Goal: Information Seeking & Learning: Find specific page/section

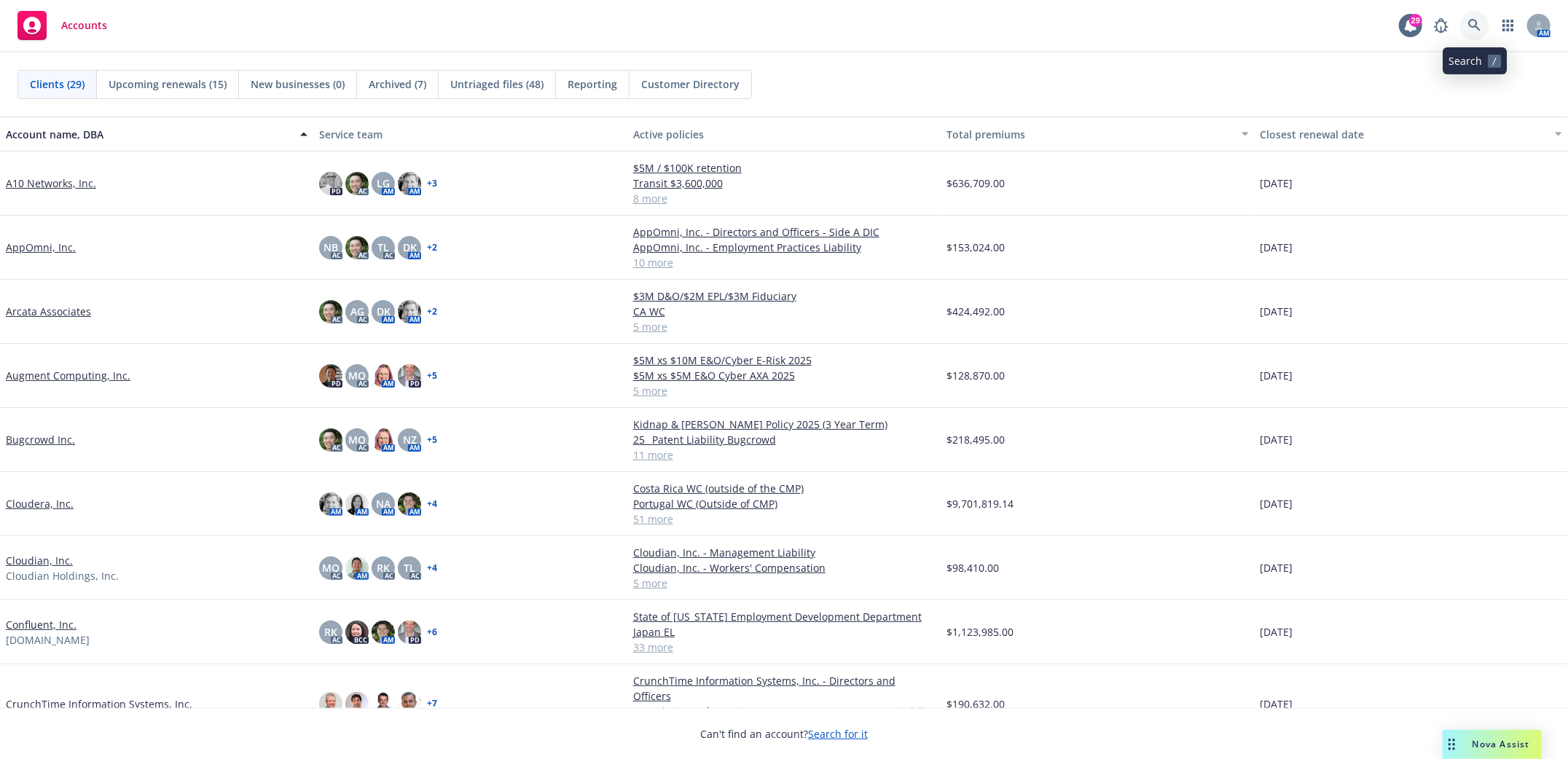
click at [1473, 29] on icon at bounding box center [1474, 25] width 13 height 13
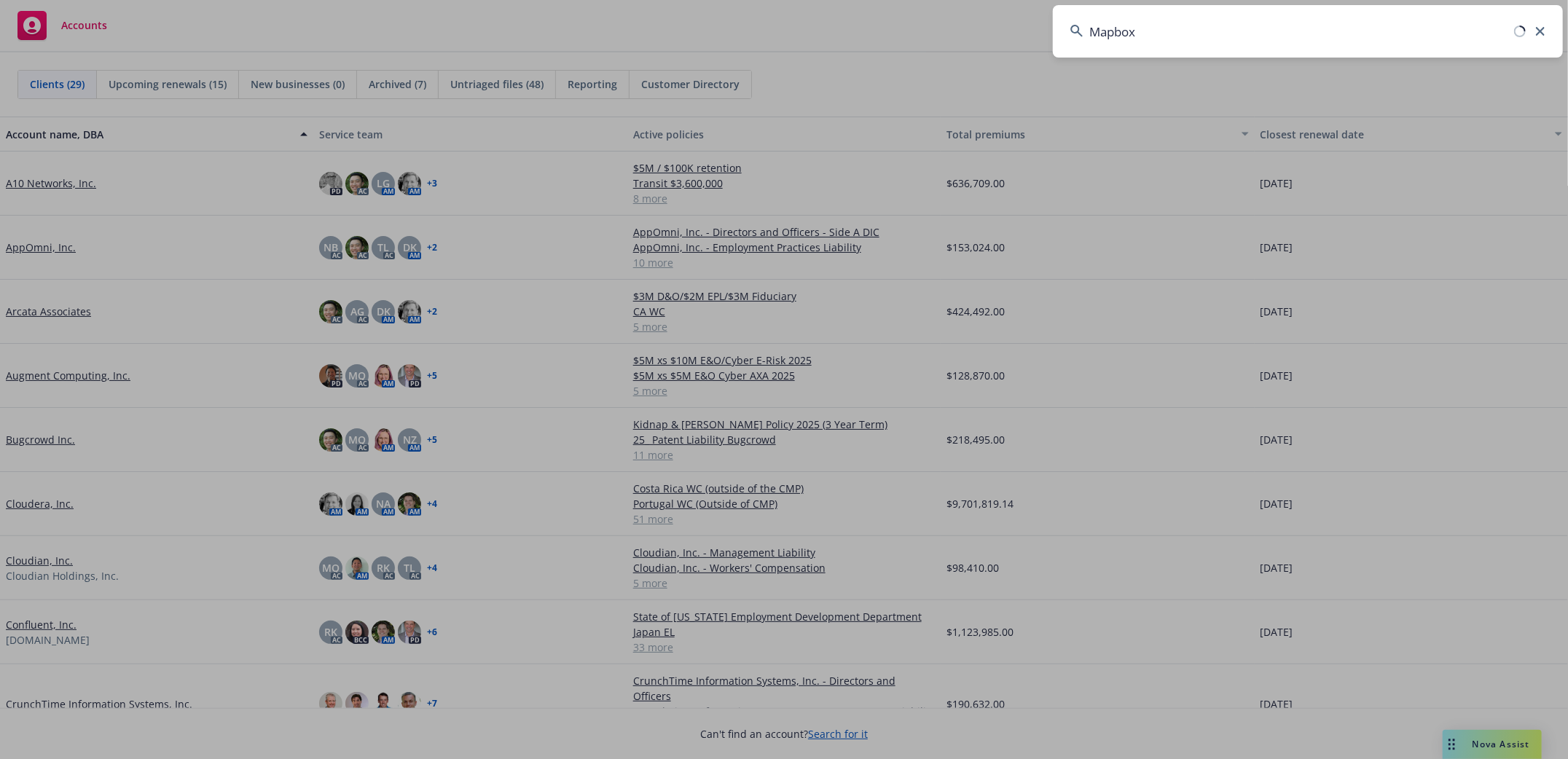
type input "Mapbox"
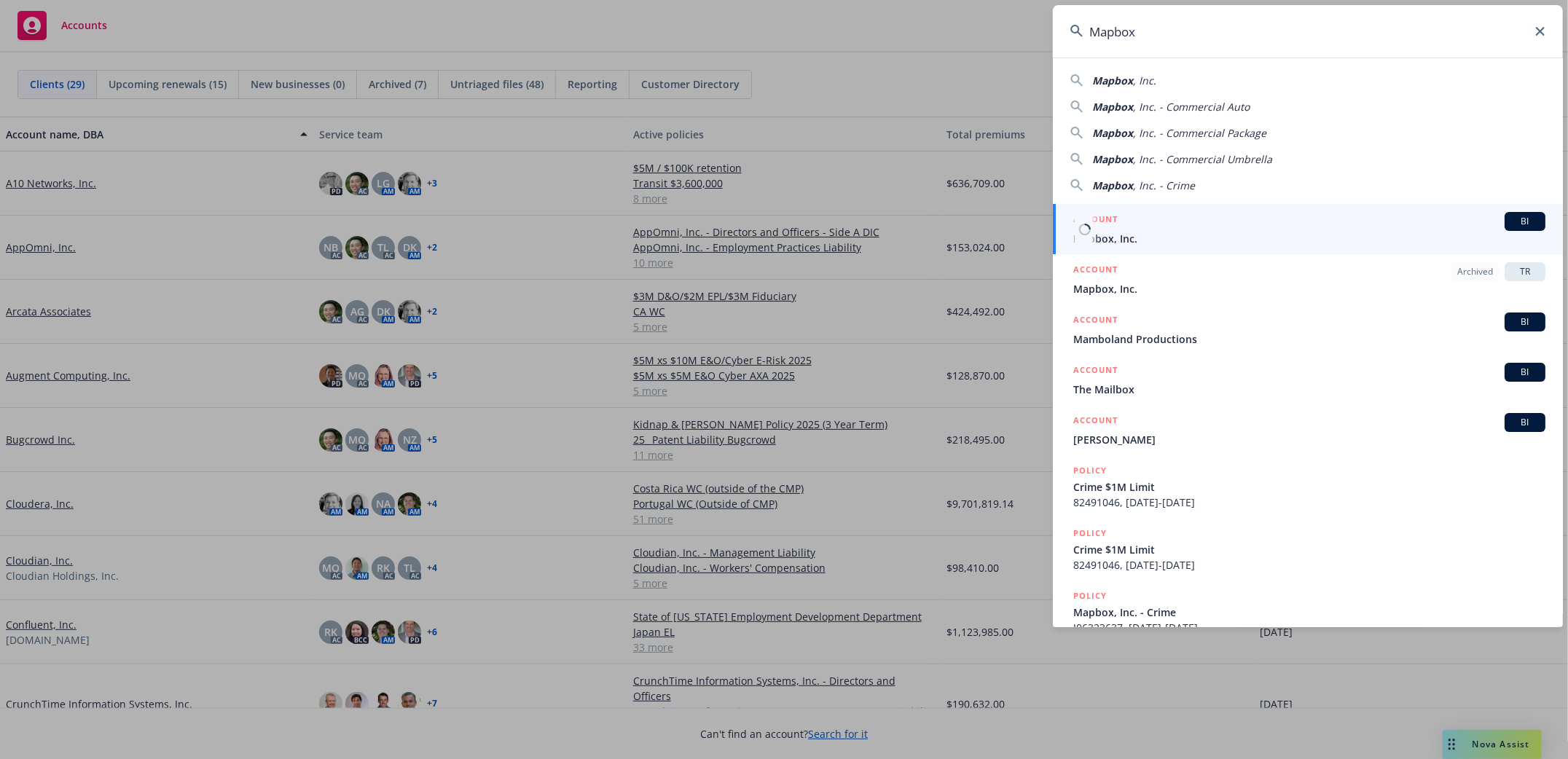
click at [1110, 238] on span "Mapbox, Inc." at bounding box center [1310, 239] width 472 height 15
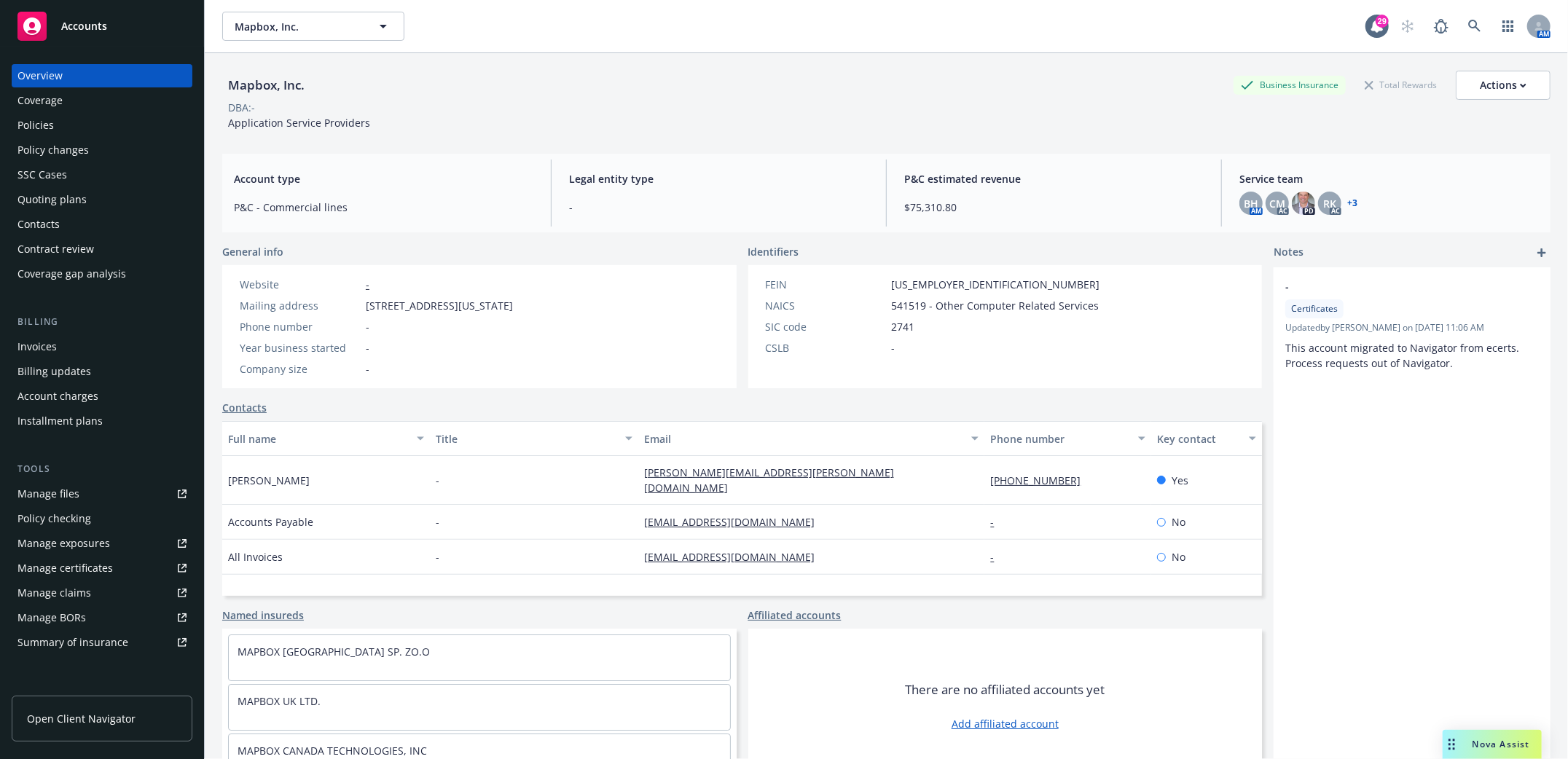
click at [43, 126] on div "Policies" at bounding box center [36, 125] width 37 height 24
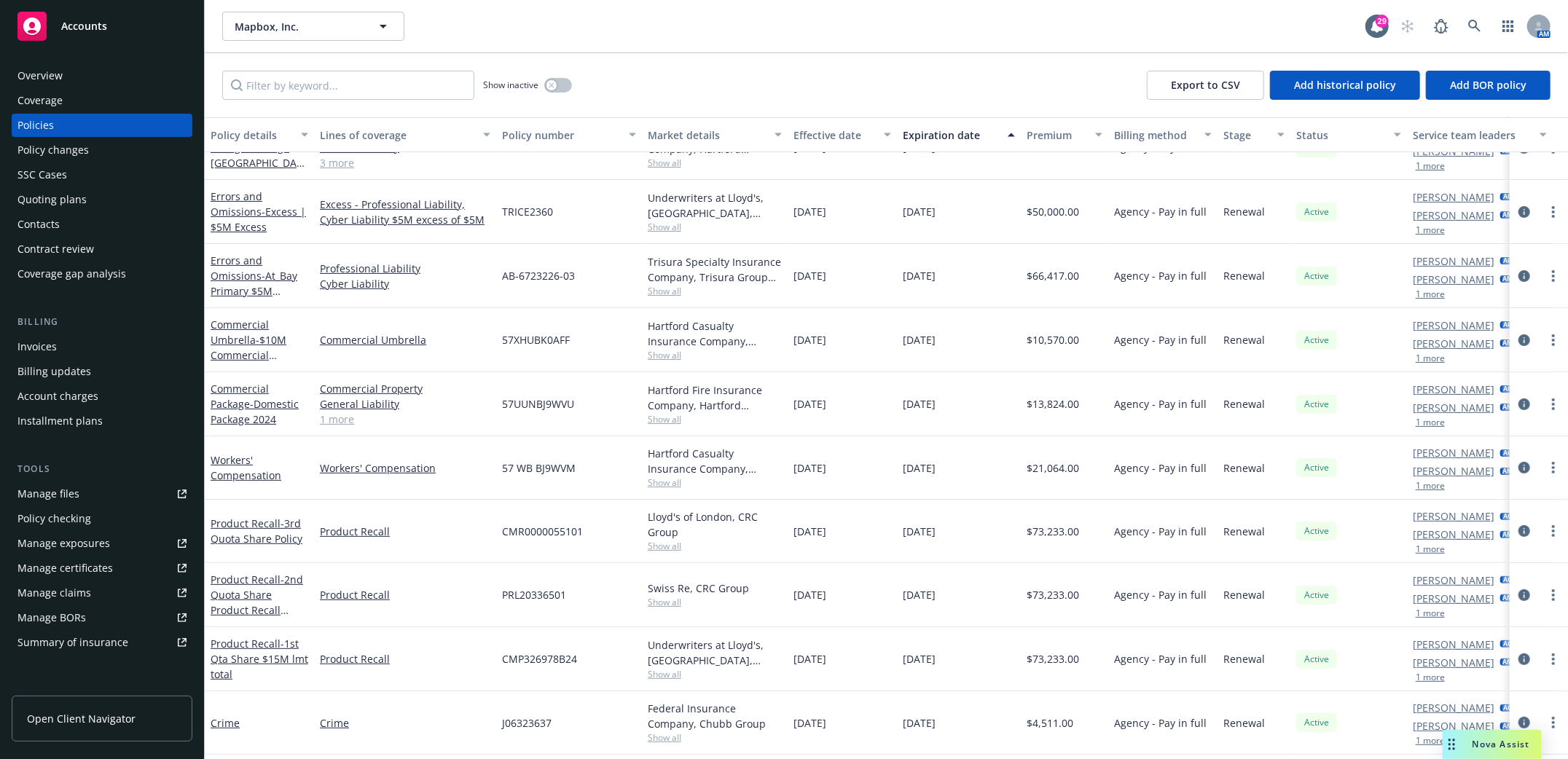
scroll to position [291, 0]
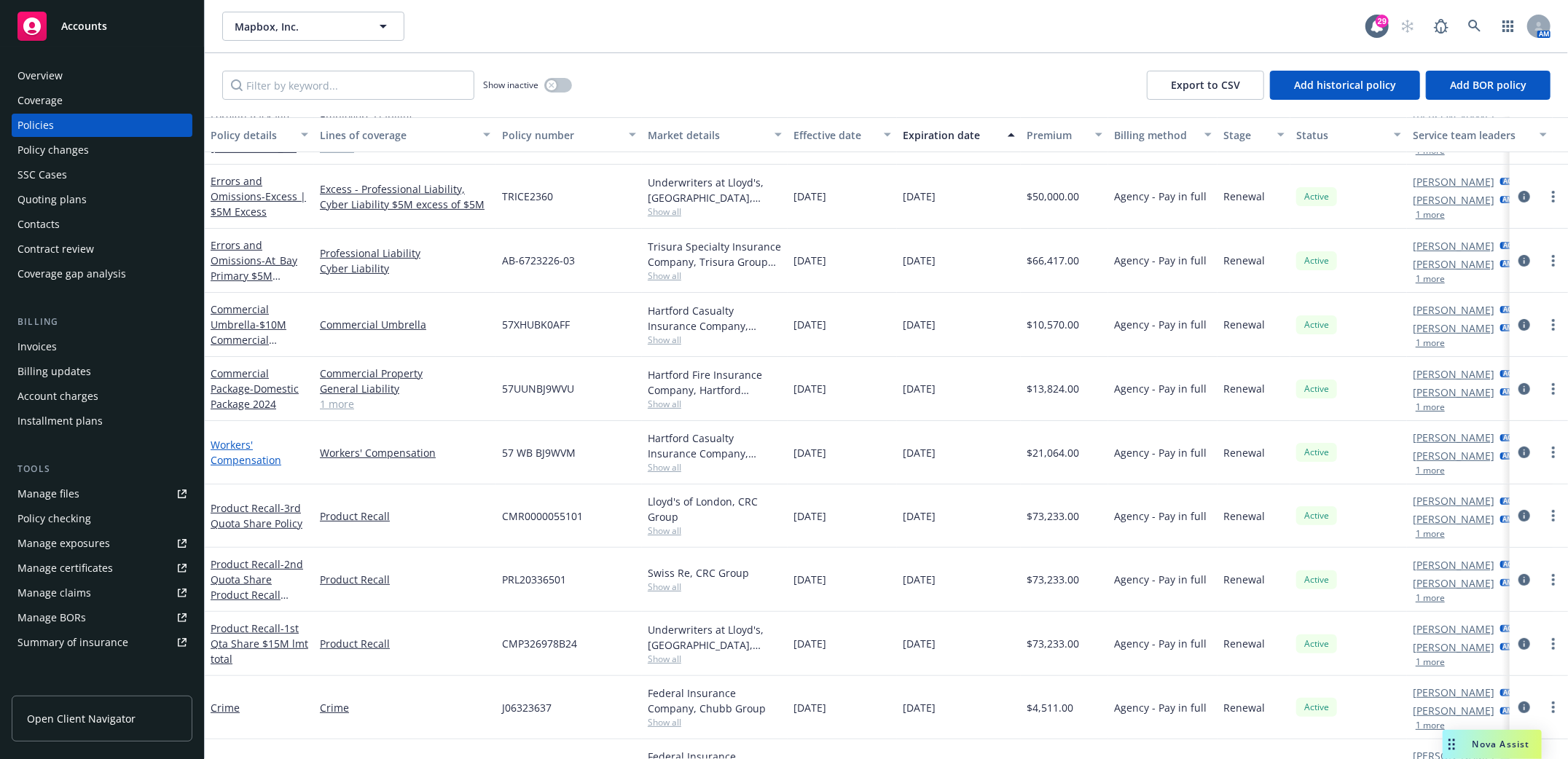
click at [225, 452] on link "Workers' Compensation" at bounding box center [245, 453] width 71 height 29
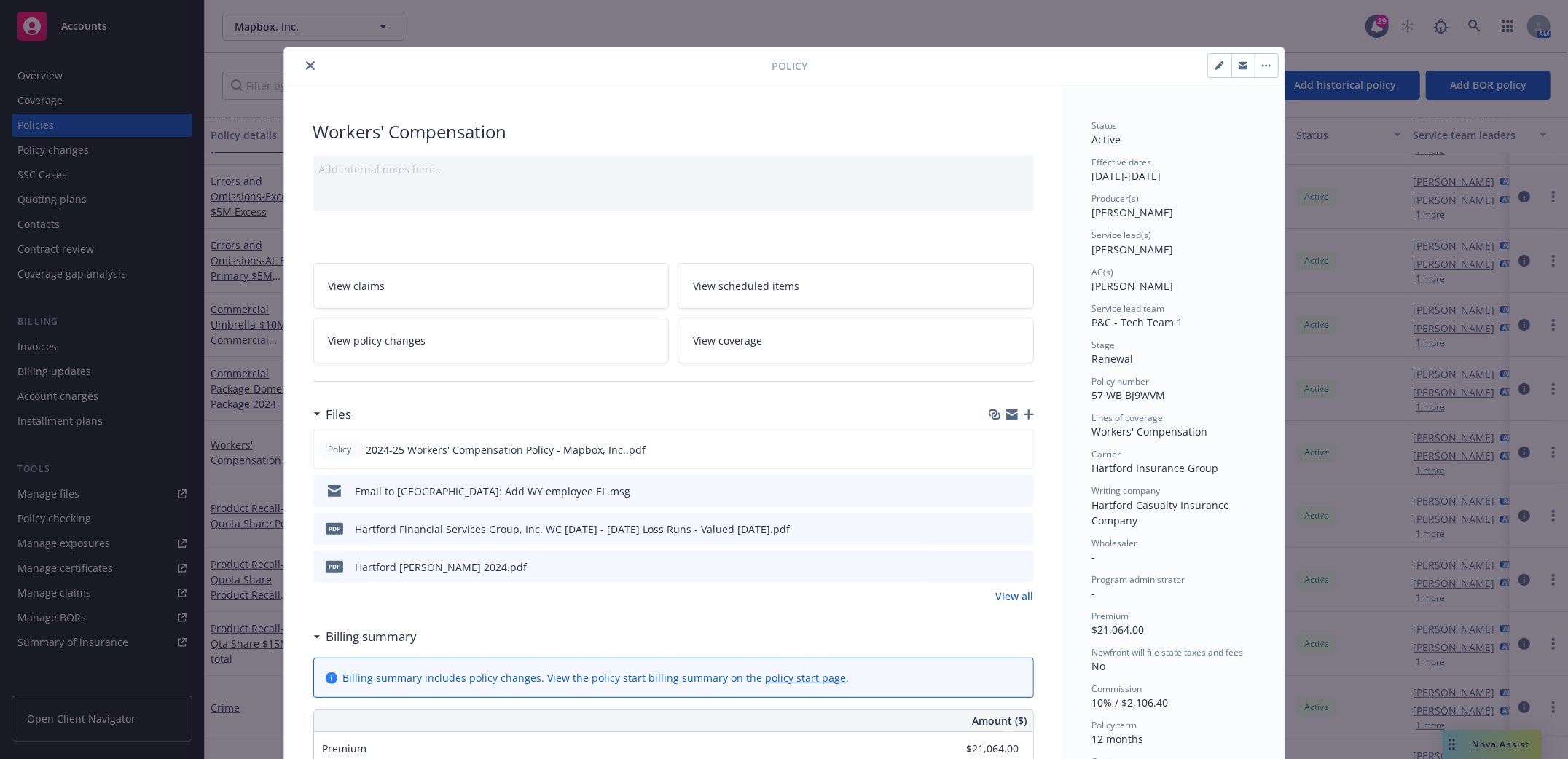
click at [306, 63] on icon "close" at bounding box center [310, 65] width 8 height 8
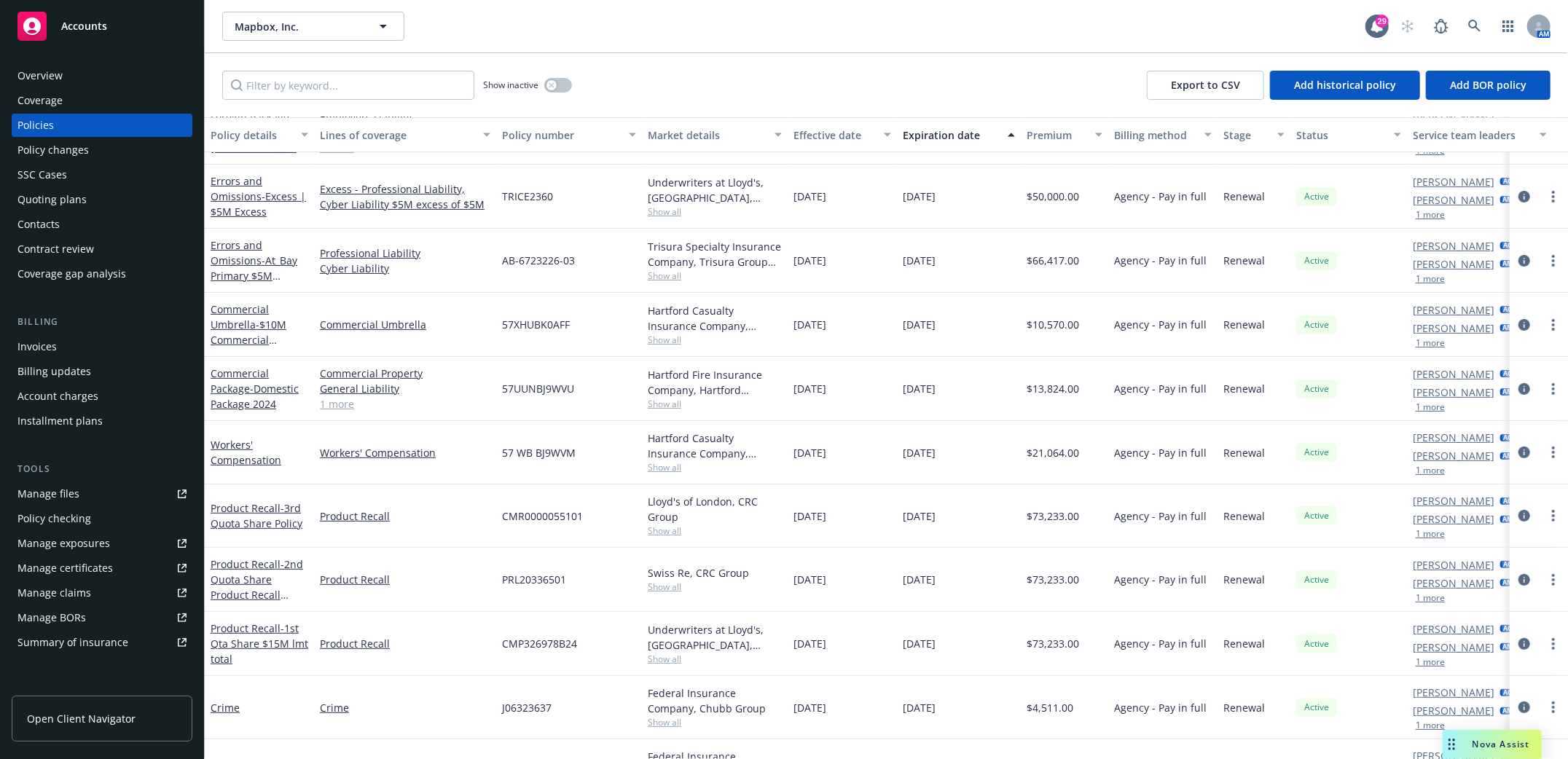
click at [33, 115] on div "Policies" at bounding box center [36, 125] width 37 height 24
